Goal: Information Seeking & Learning: Learn about a topic

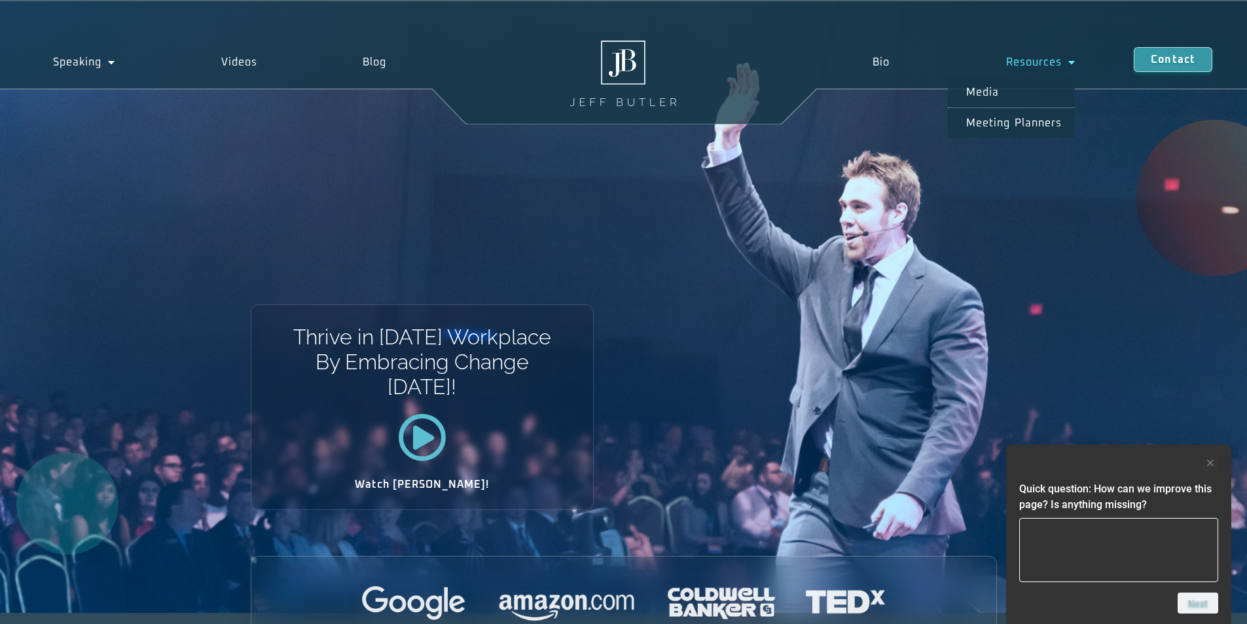
click at [1067, 62] on span "Menu" at bounding box center [1069, 62] width 14 height 24
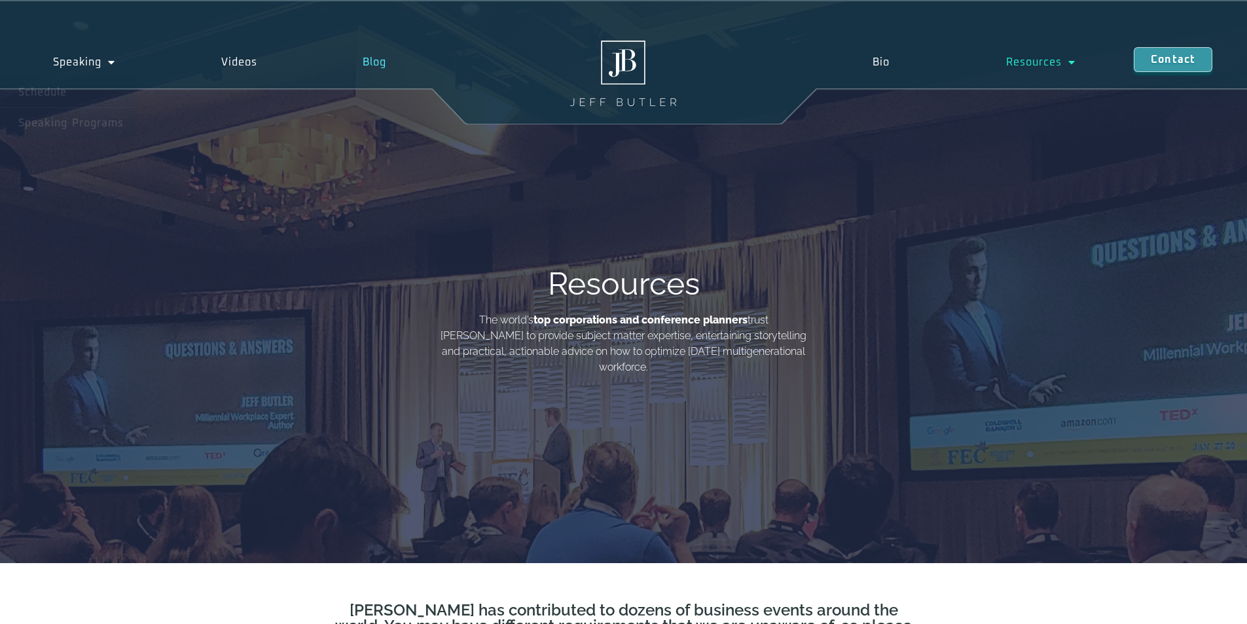
click at [365, 60] on link "Blog" at bounding box center [375, 62] width 130 height 30
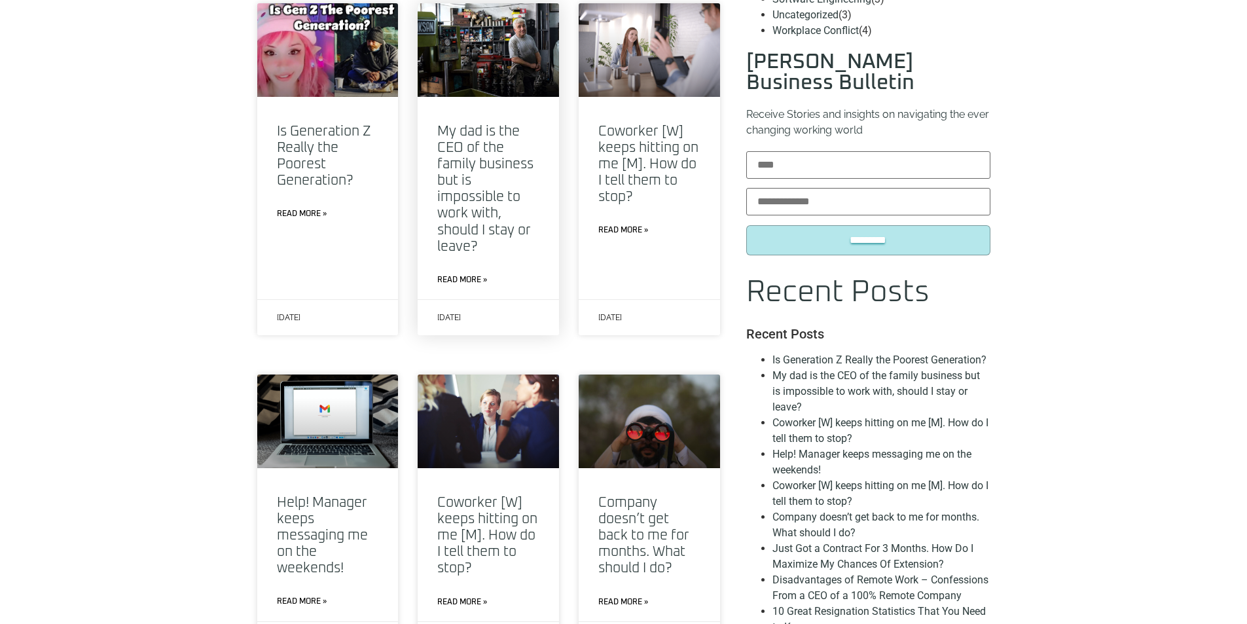
scroll to position [916, 0]
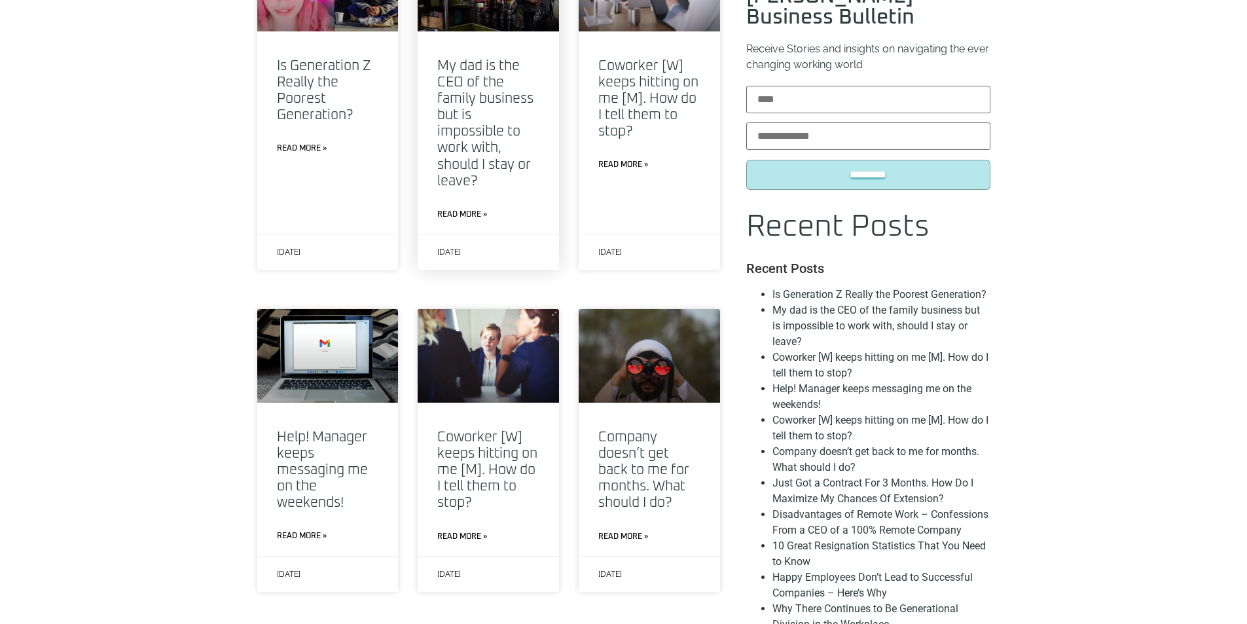
click at [461, 209] on link "Read More »" at bounding box center [462, 215] width 50 height 12
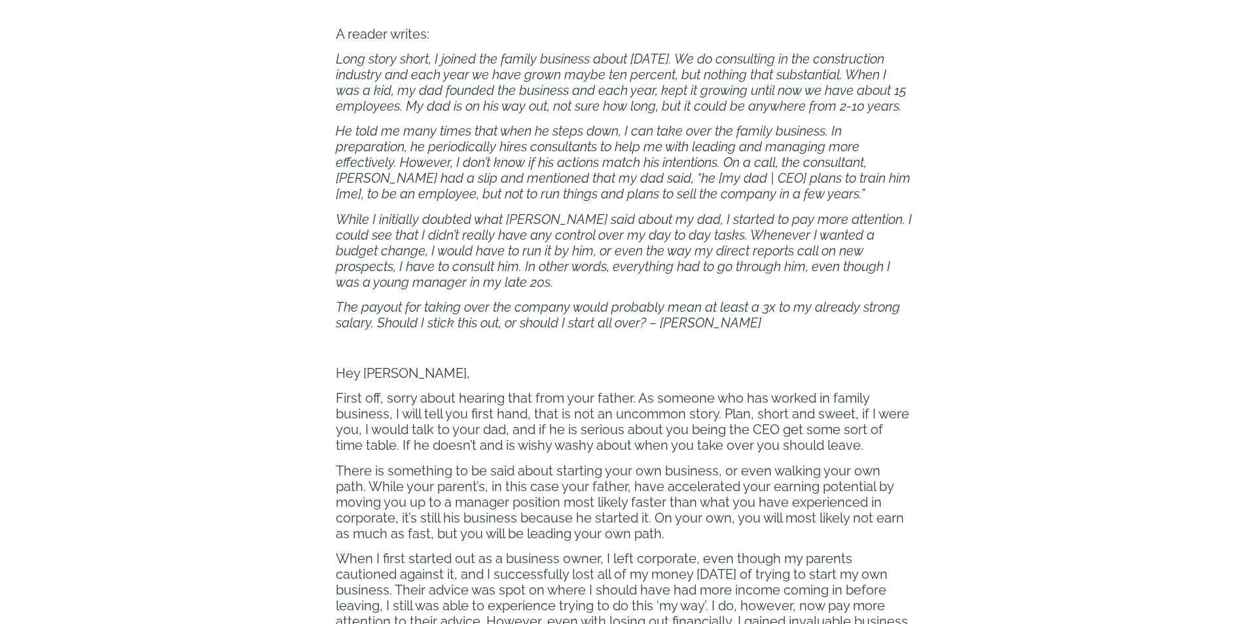
scroll to position [785, 0]
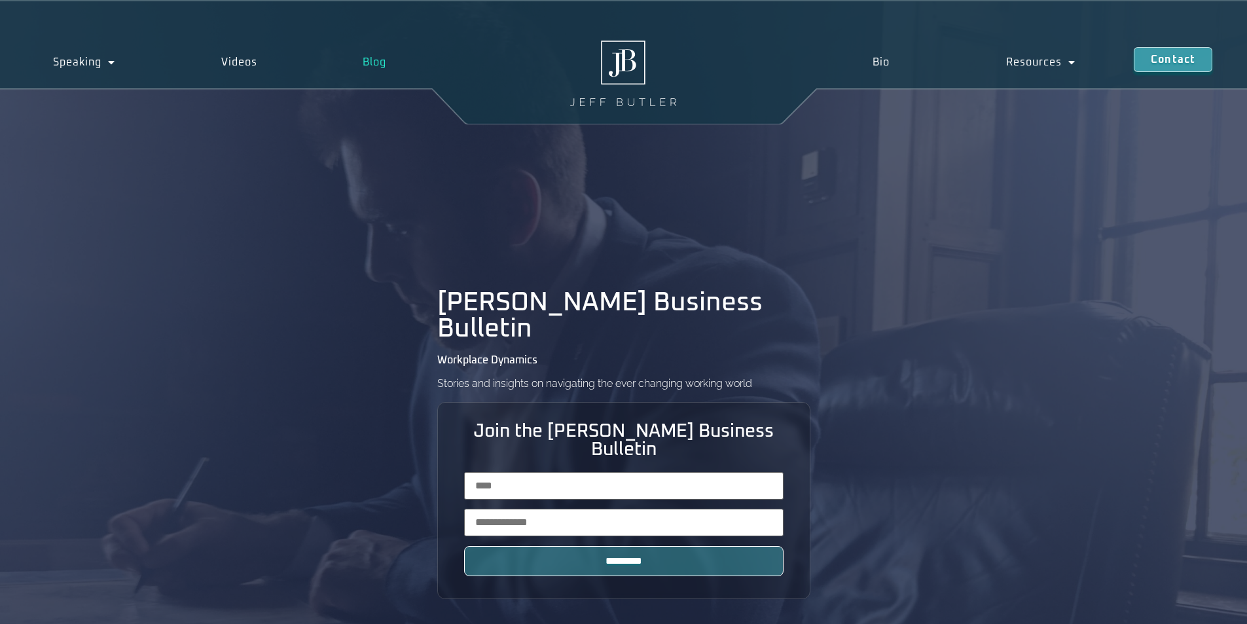
scroll to position [916, 0]
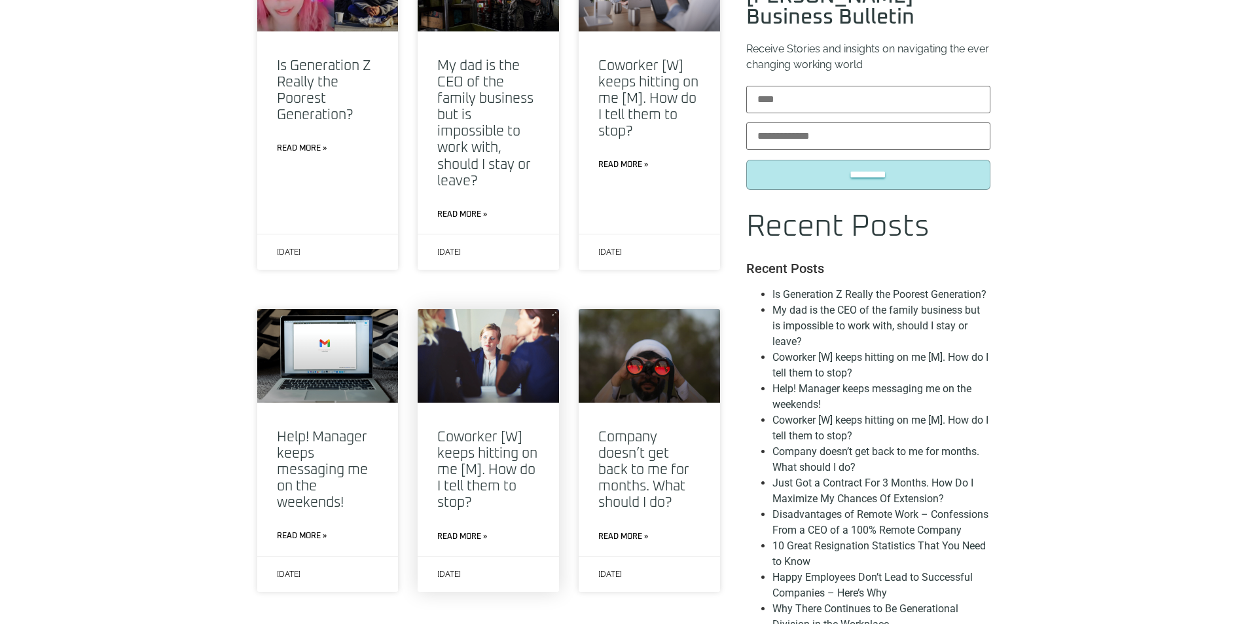
click at [462, 531] on stop?"] "Read More »" at bounding box center [462, 537] width 50 height 12
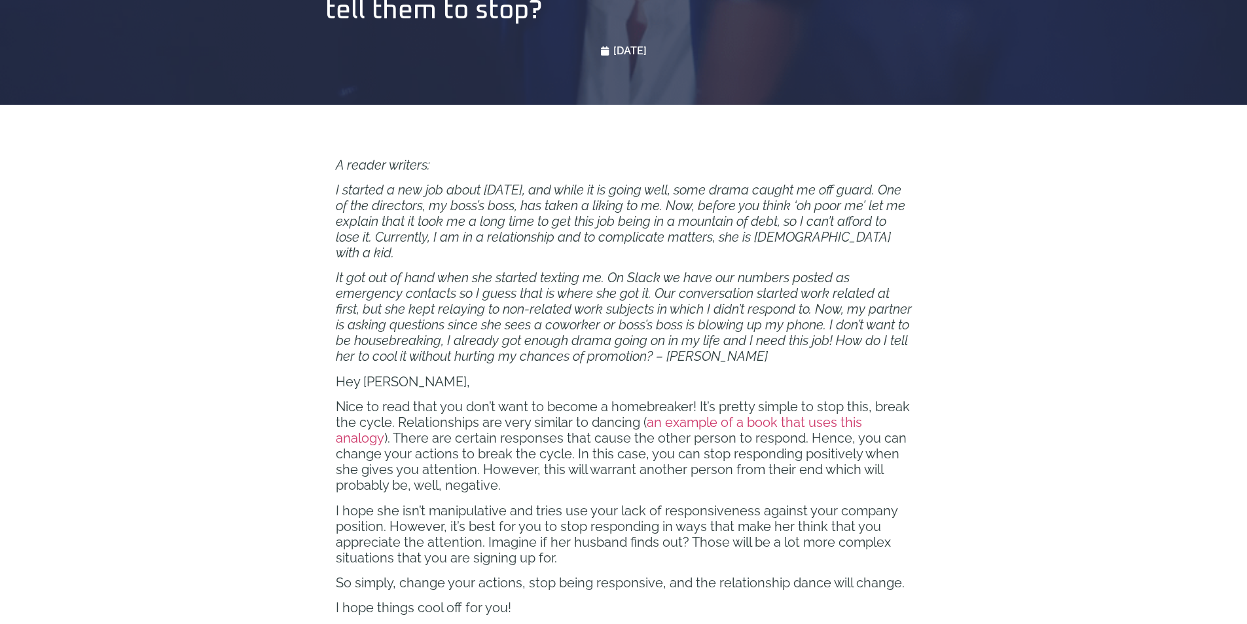
scroll to position [589, 0]
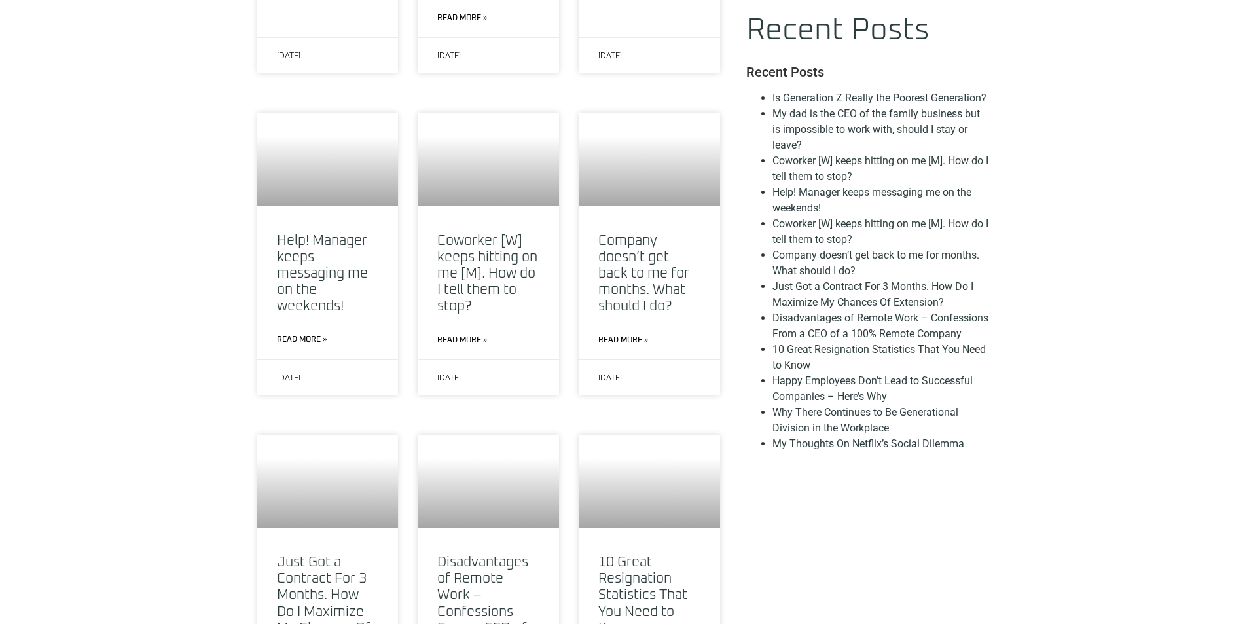
scroll to position [916, 0]
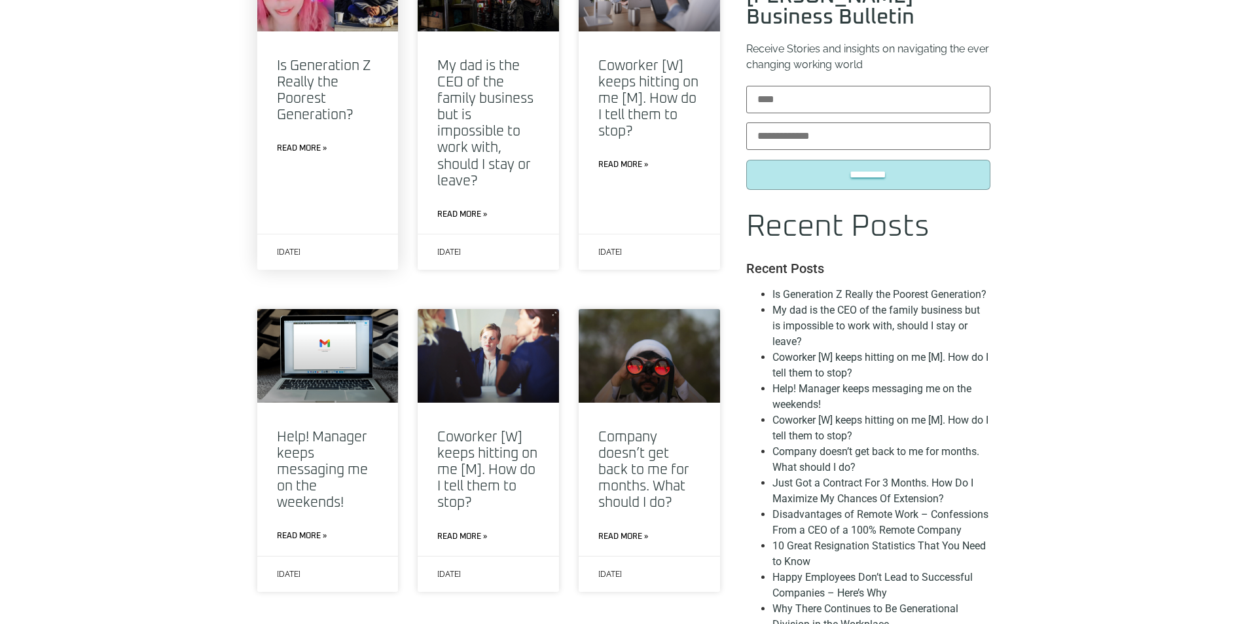
click at [312, 88] on link "Is Generation Z Really the Poorest Generation?" at bounding box center [324, 90] width 94 height 63
click at [301, 143] on link "Read More »" at bounding box center [302, 149] width 50 height 12
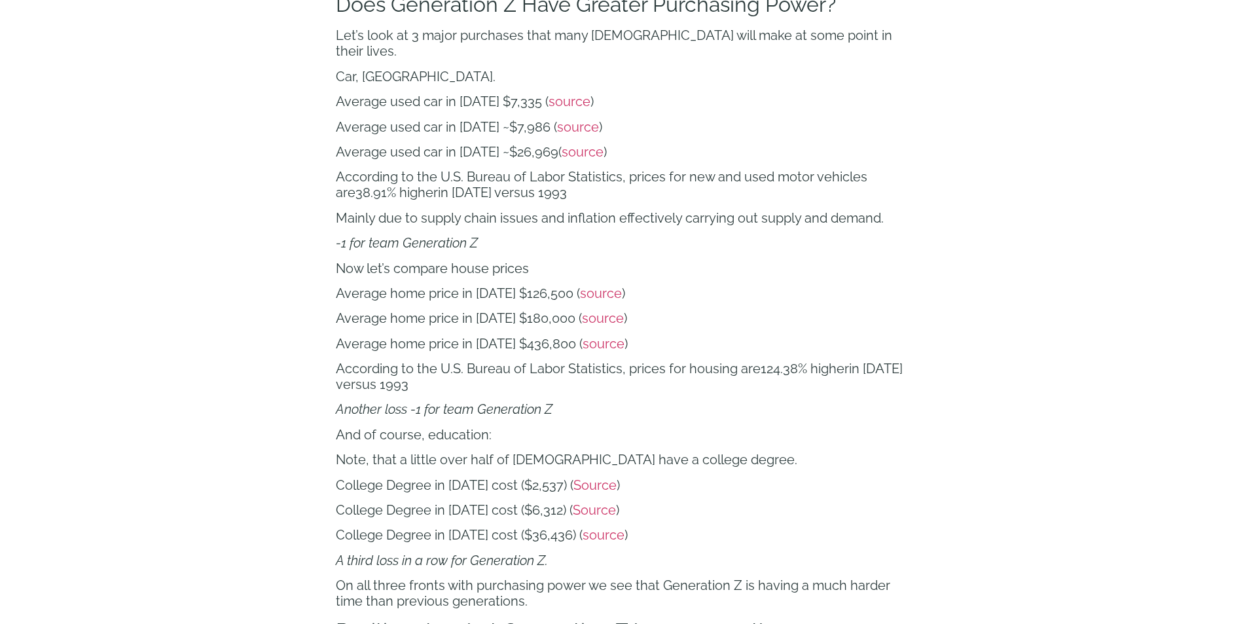
scroll to position [2225, 0]
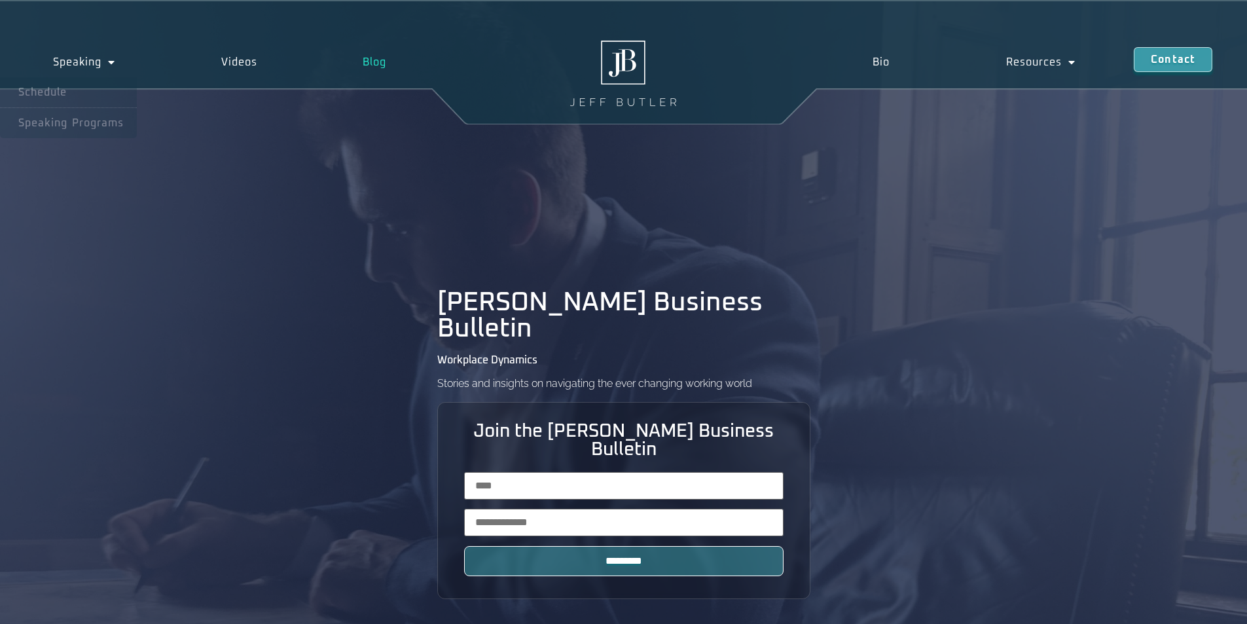
click at [625, 64] on img at bounding box center [623, 73] width 106 height 65
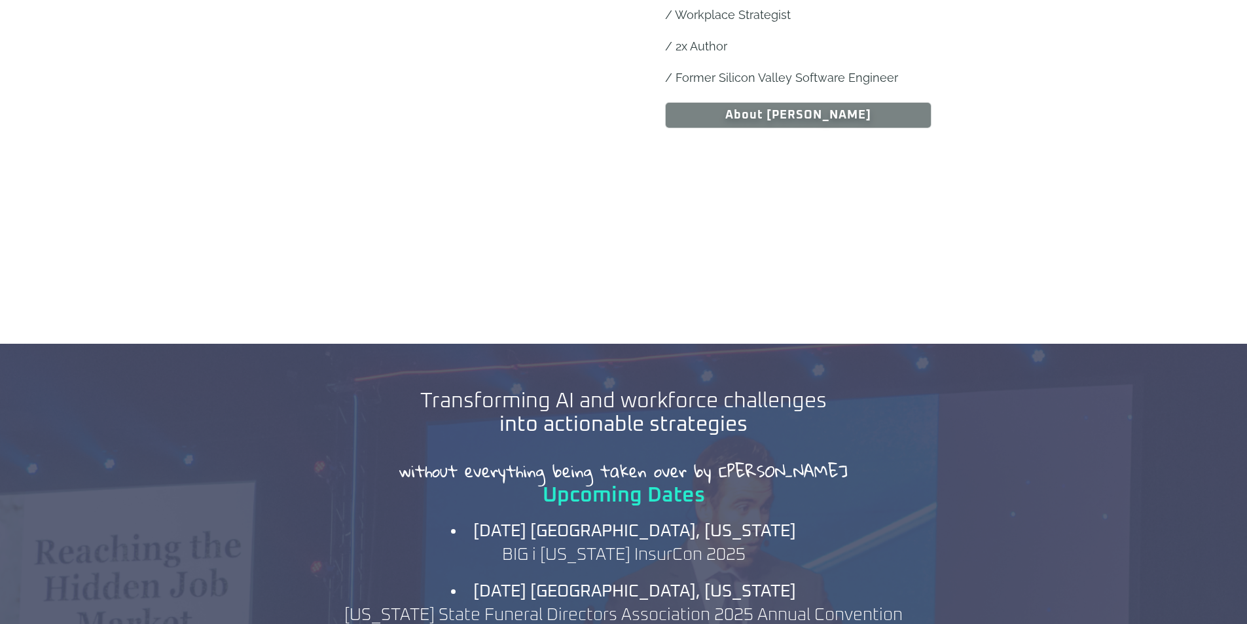
scroll to position [1047, 0]
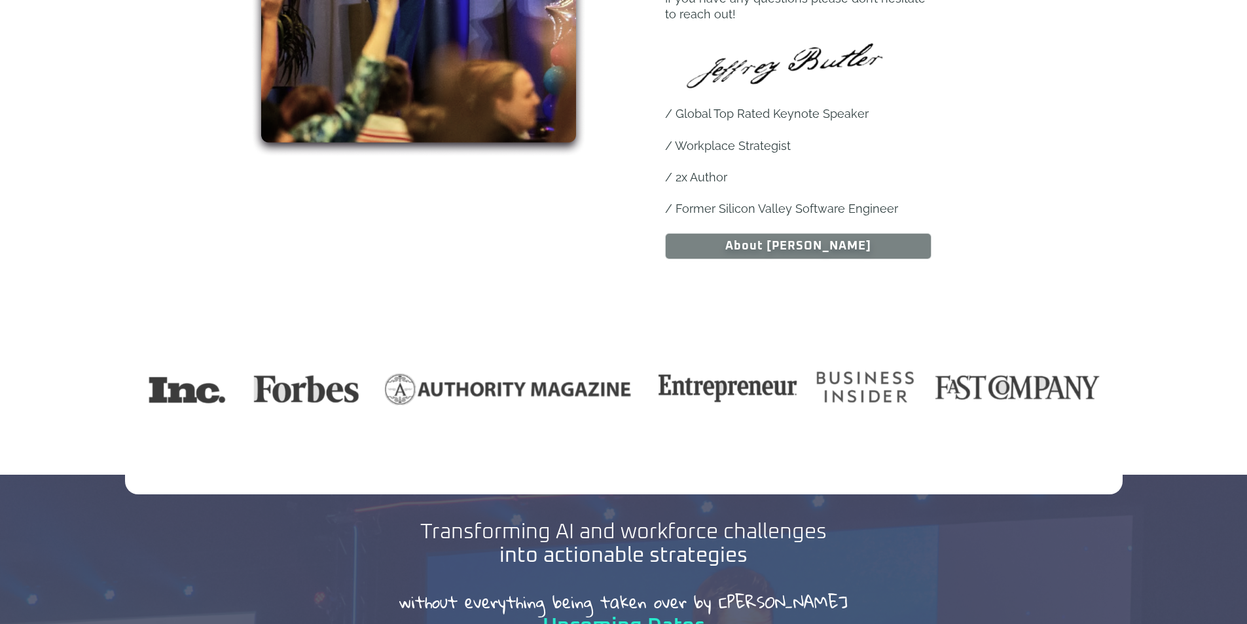
click at [289, 376] on img at bounding box center [624, 389] width 998 height 209
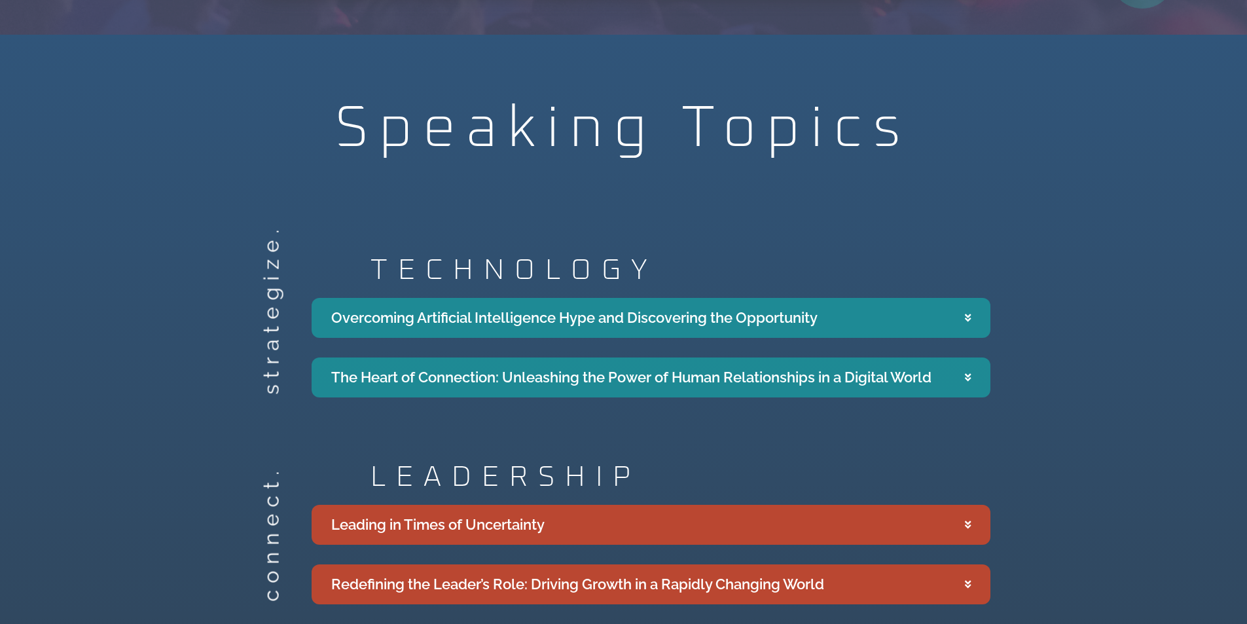
scroll to position [2291, 0]
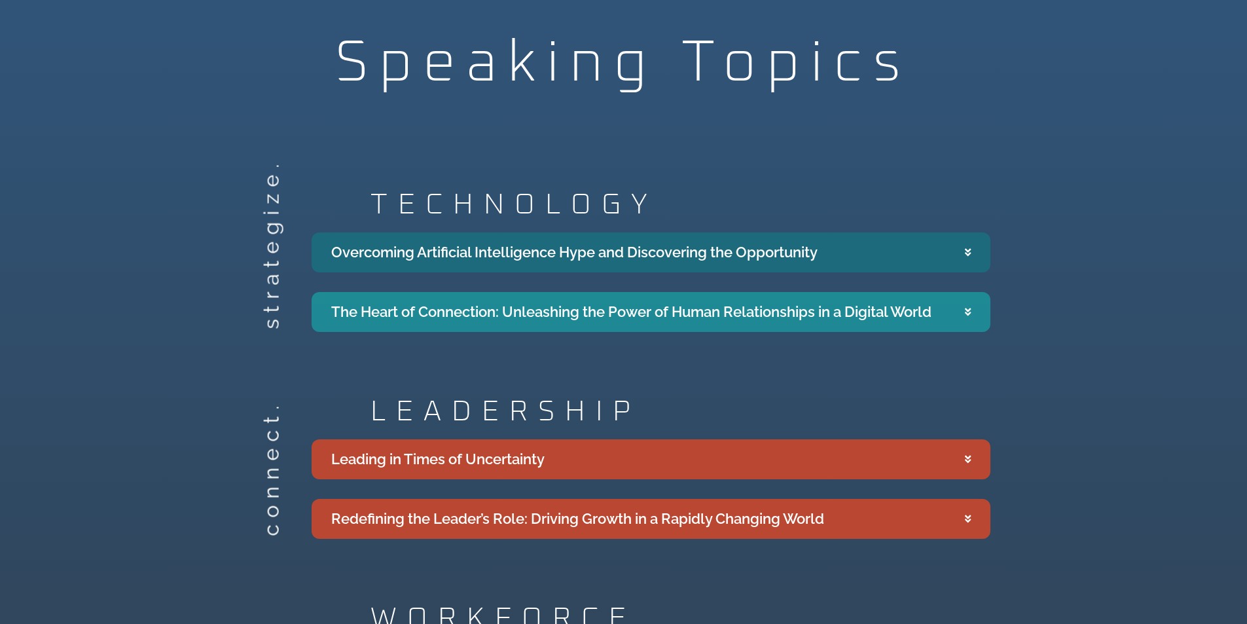
click at [498, 232] on summary "Overcoming Artificial Intelligence Hype and Discovering the Opportunity" at bounding box center [651, 252] width 679 height 40
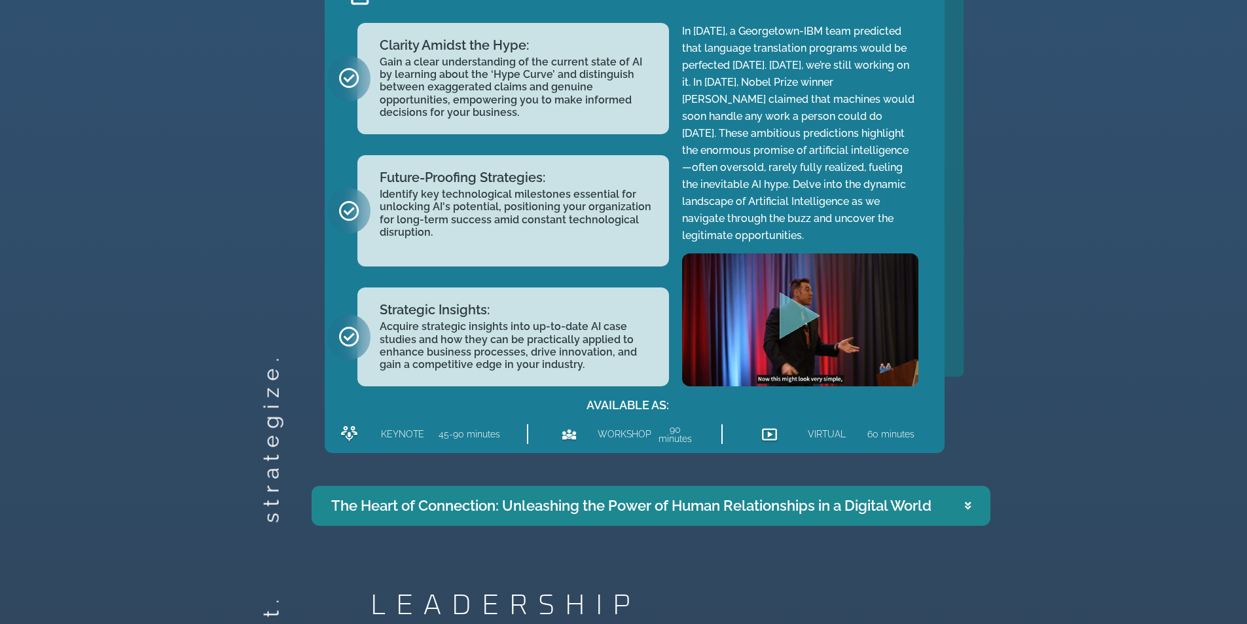
scroll to position [2553, 0]
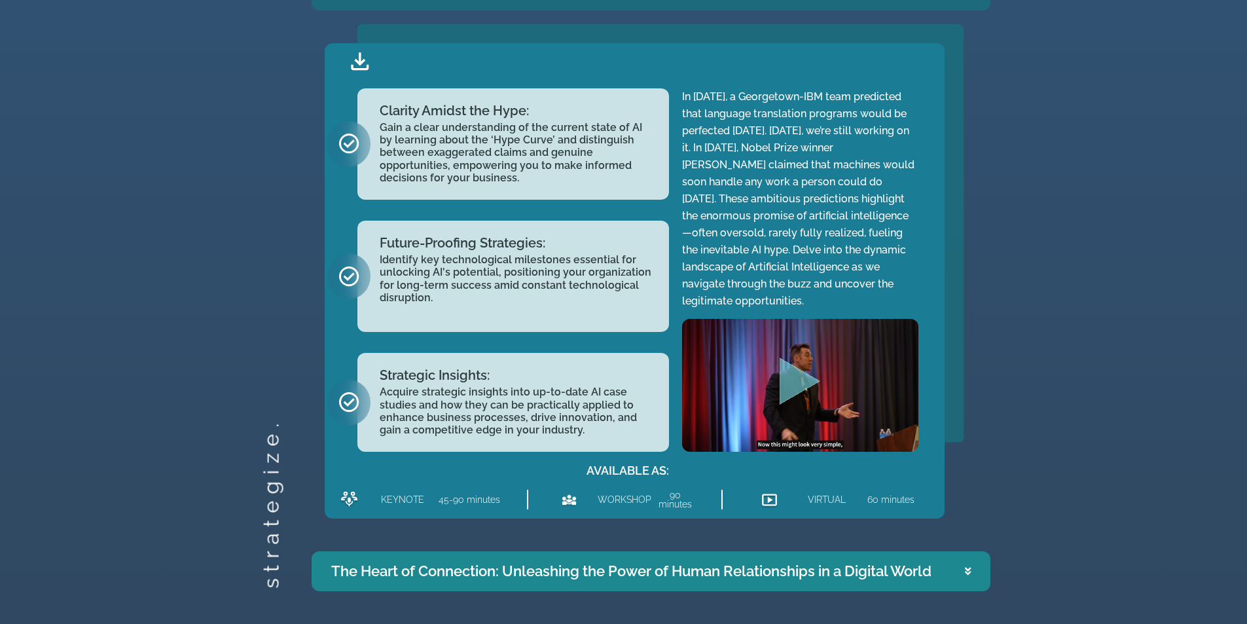
click at [799, 365] on icon "Play Video" at bounding box center [800, 380] width 41 height 47
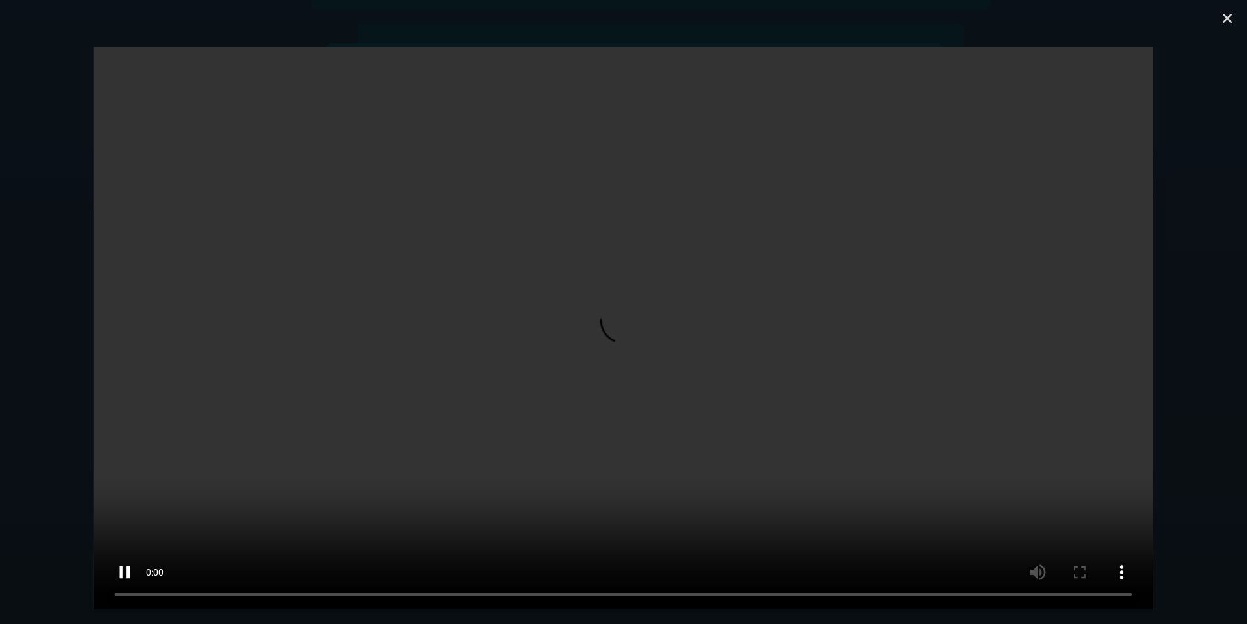
click at [569, 215] on video at bounding box center [624, 327] width 1060 height 562
click at [1230, 18] on icon "Close (Esc)" at bounding box center [1227, 18] width 13 height 13
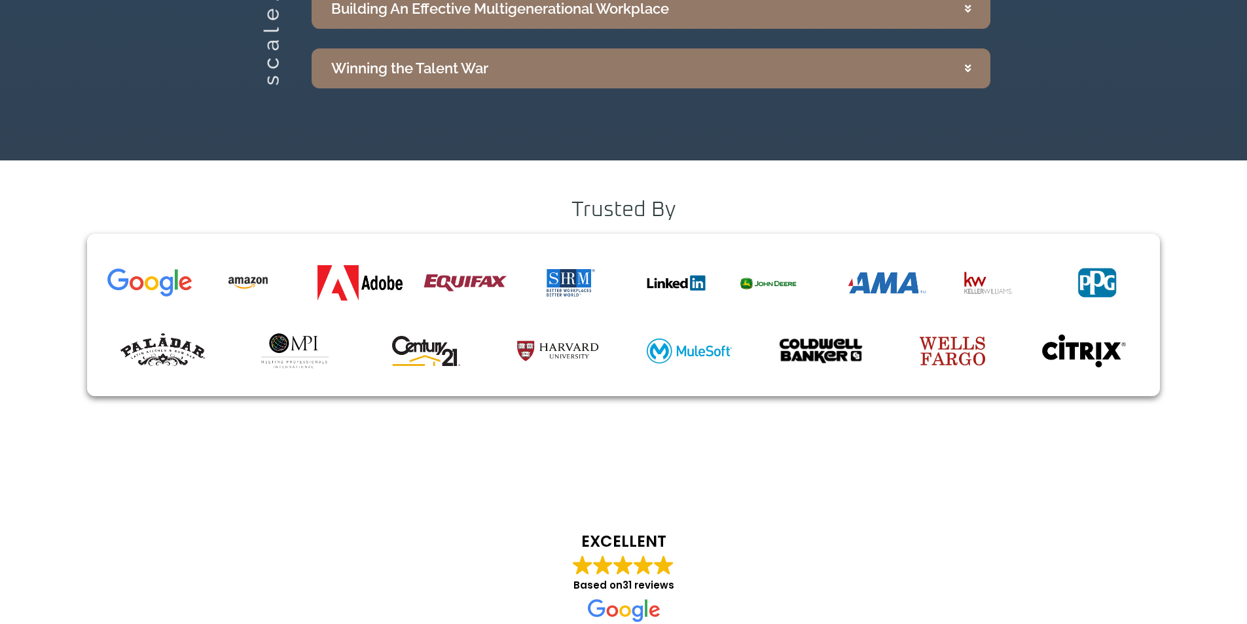
scroll to position [3731, 0]
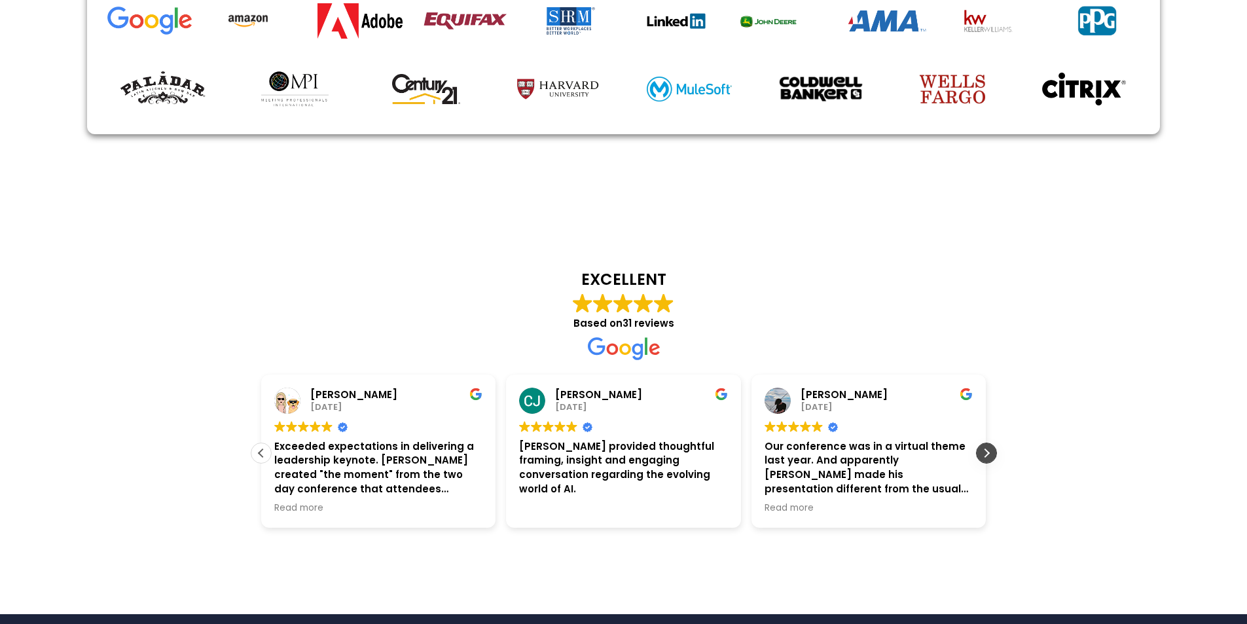
click at [981, 443] on div "Next review" at bounding box center [987, 453] width 20 height 20
click at [990, 443] on div "Next review" at bounding box center [987, 453] width 20 height 20
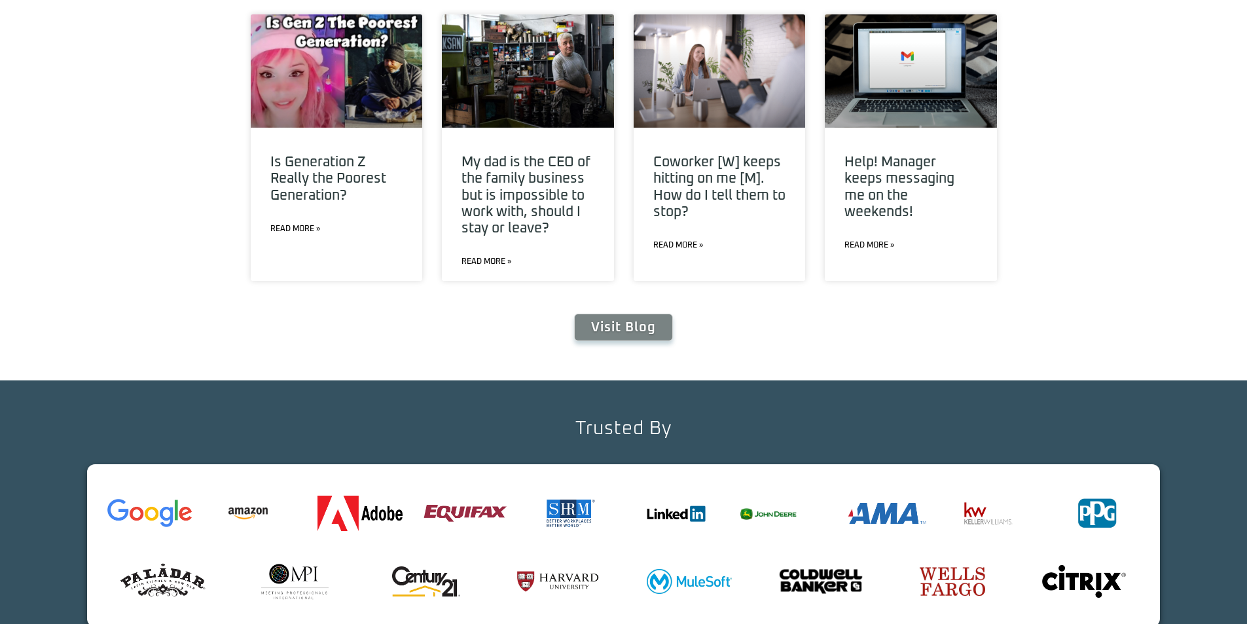
scroll to position [5435, 0]
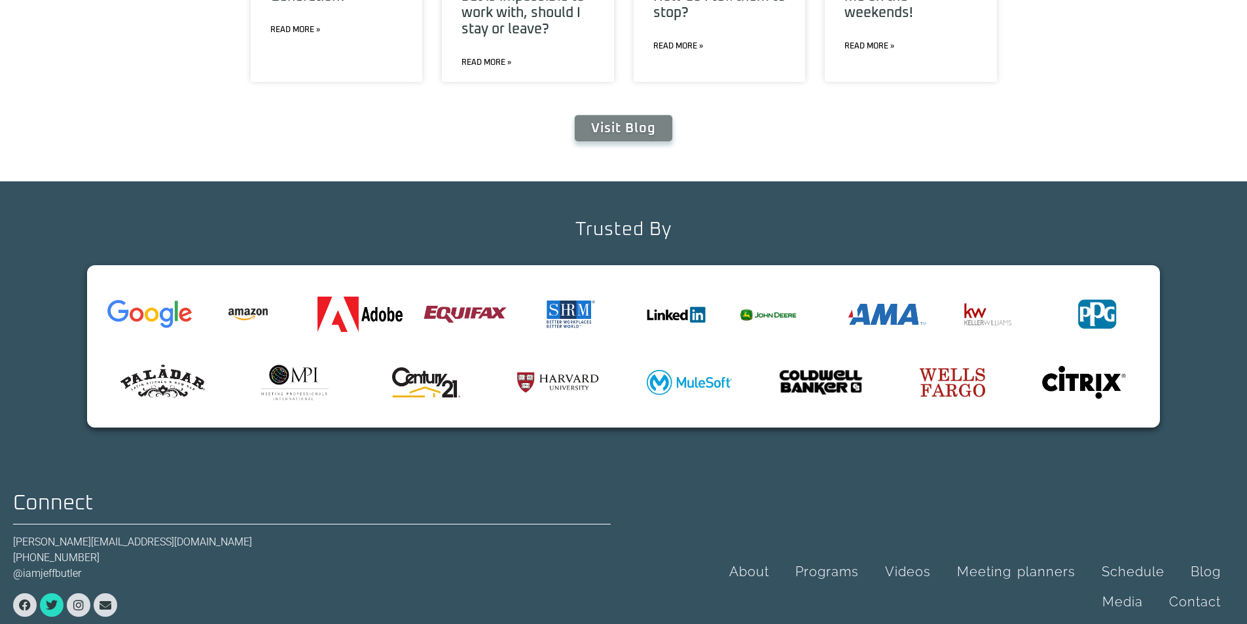
click at [48, 593] on link "Twitter" at bounding box center [52, 605] width 24 height 24
click at [24, 599] on icon at bounding box center [25, 605] width 12 height 12
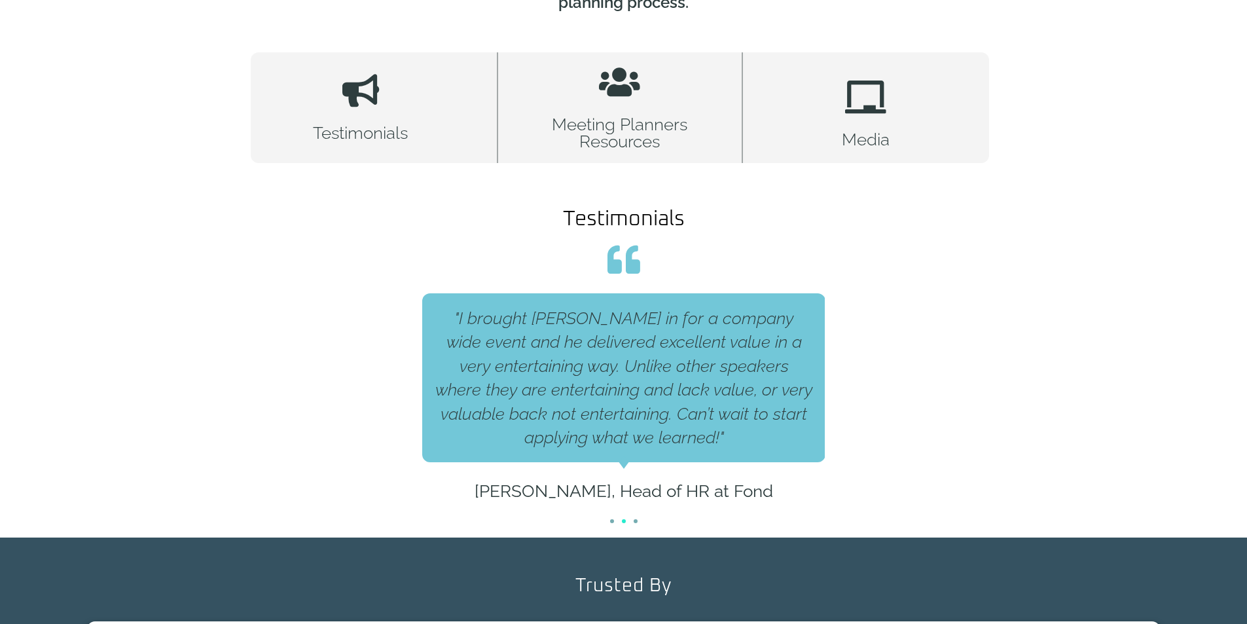
scroll to position [1024, 0]
